Goal: Find specific page/section: Find specific page/section

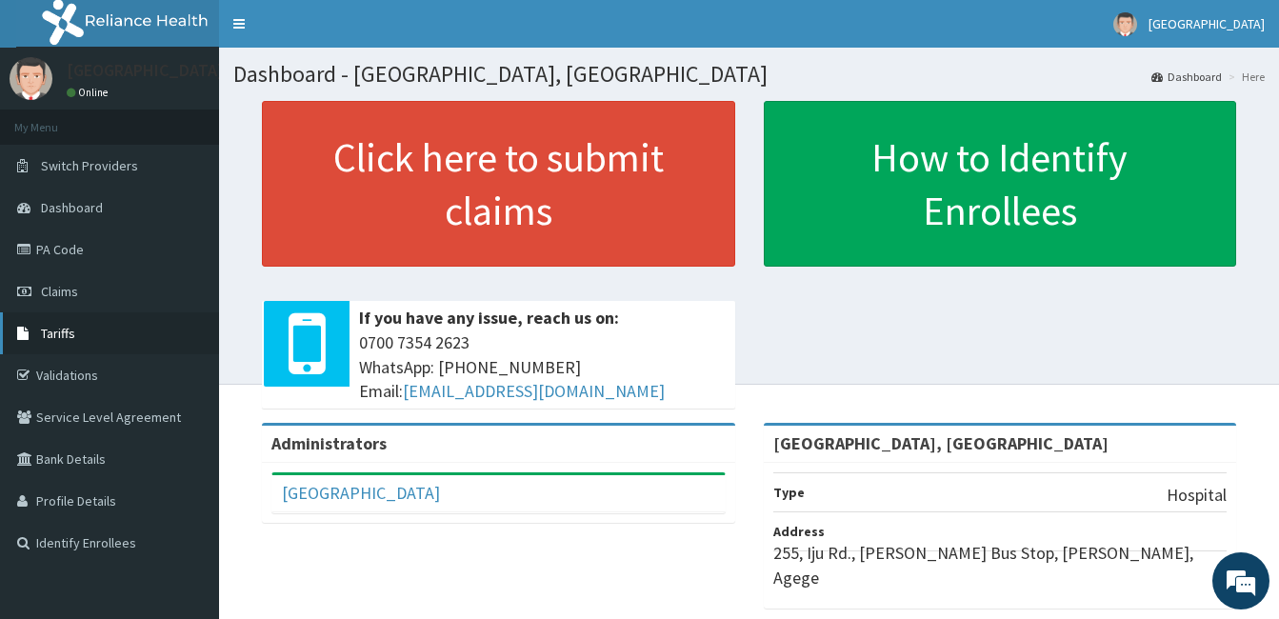
click at [95, 347] on link "Tariffs" at bounding box center [109, 333] width 219 height 42
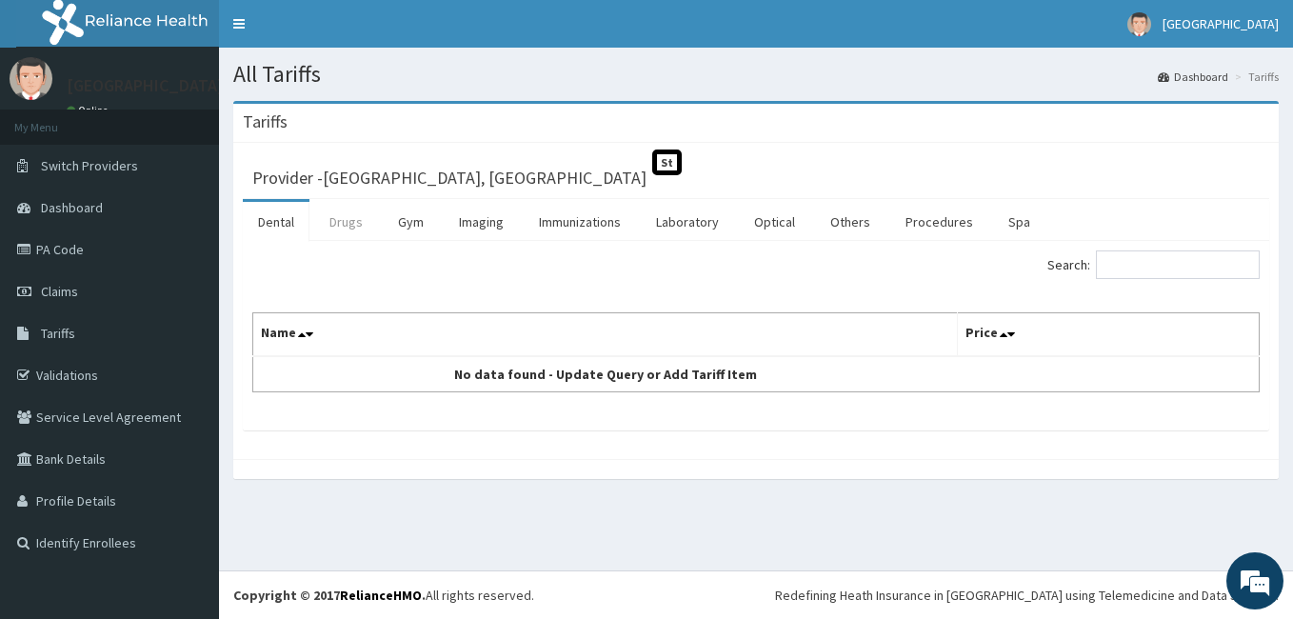
click at [329, 222] on link "Drugs" at bounding box center [346, 222] width 64 height 40
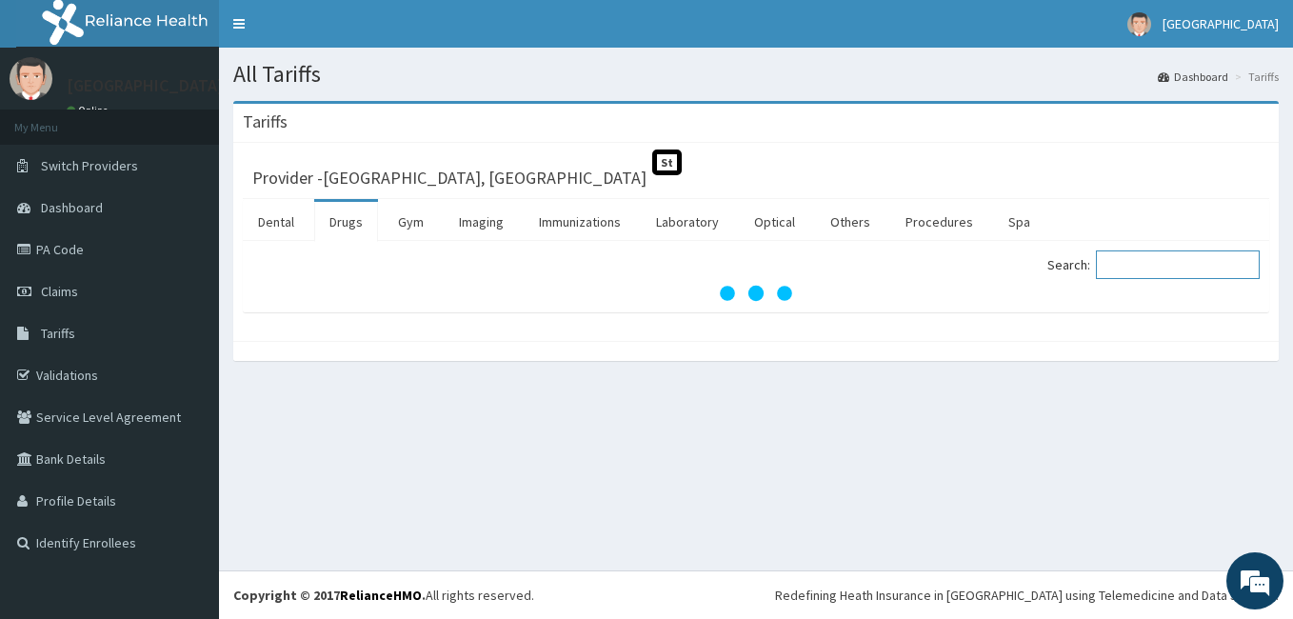
click at [1143, 270] on input "Search:" at bounding box center [1178, 264] width 164 height 29
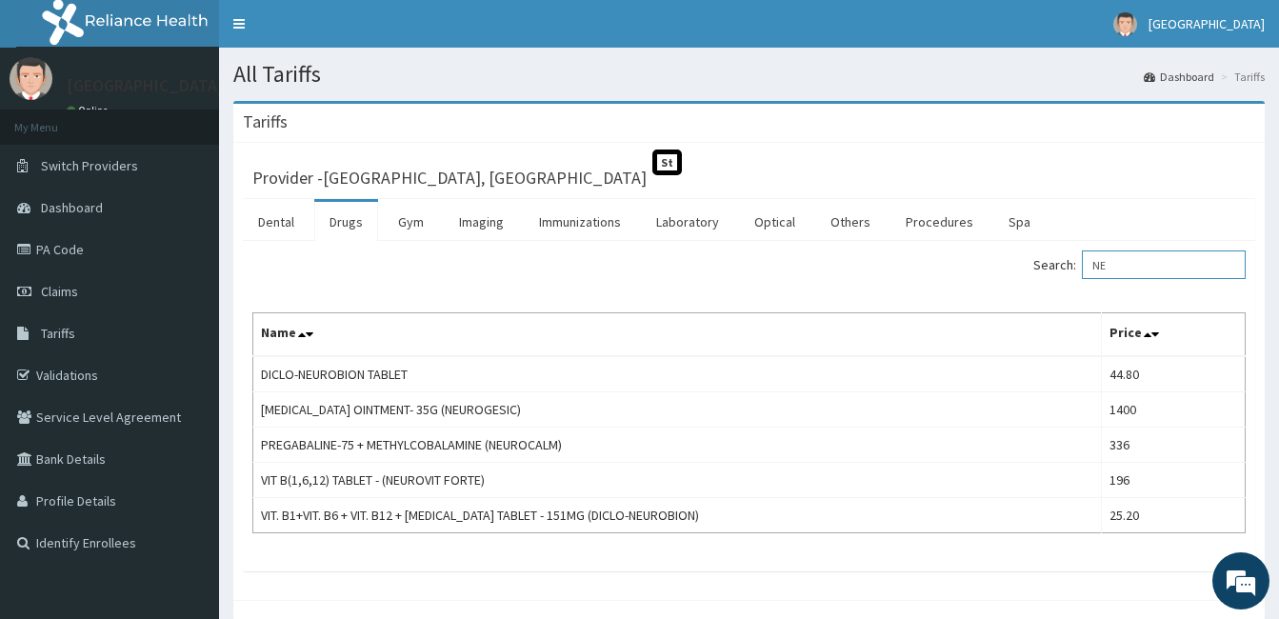
type input "N"
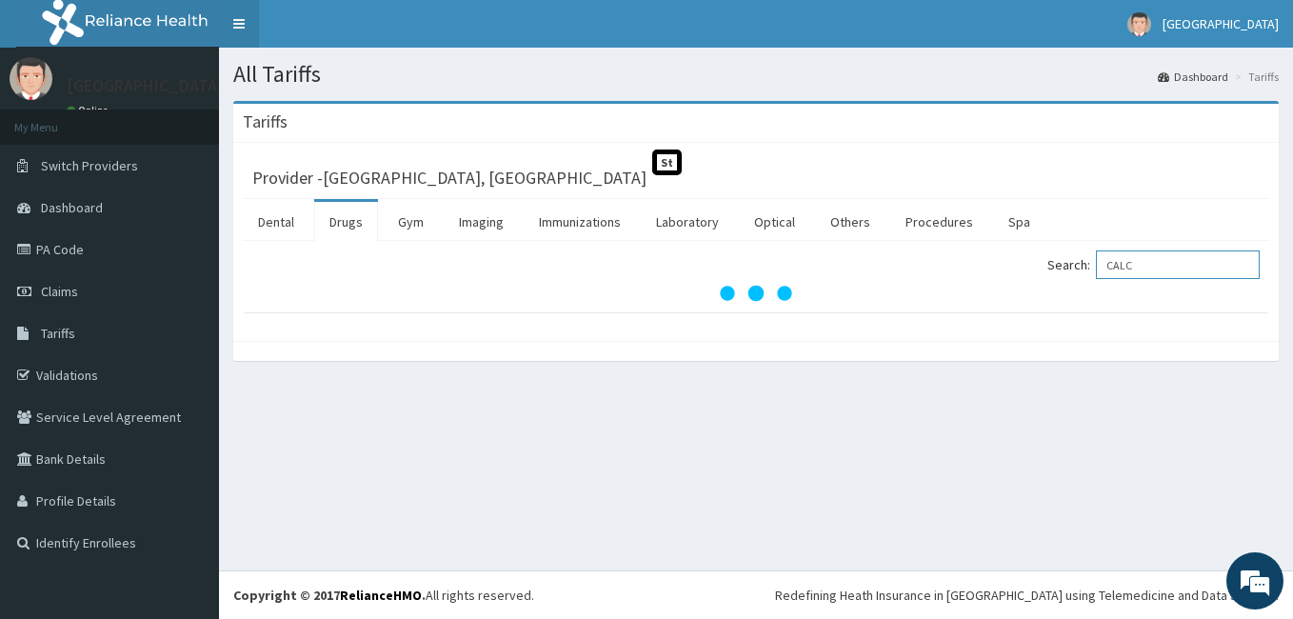
type input "CALC"
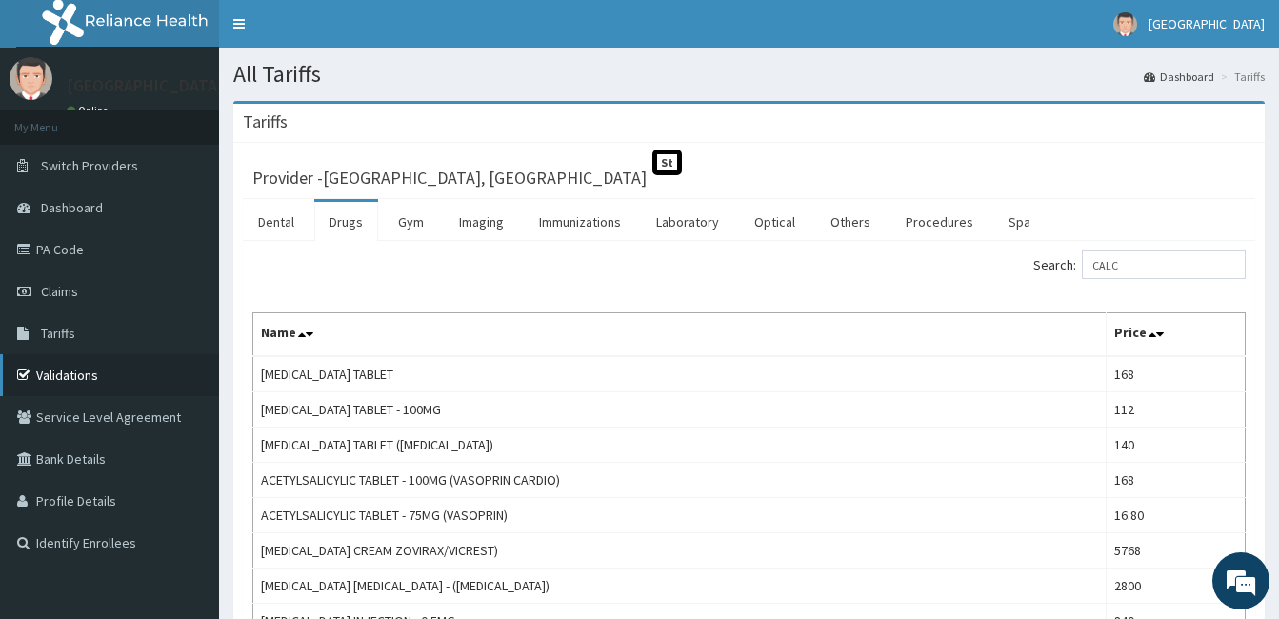
click at [99, 389] on link "Validations" at bounding box center [109, 375] width 219 height 42
